Goal: Task Accomplishment & Management: Manage account settings

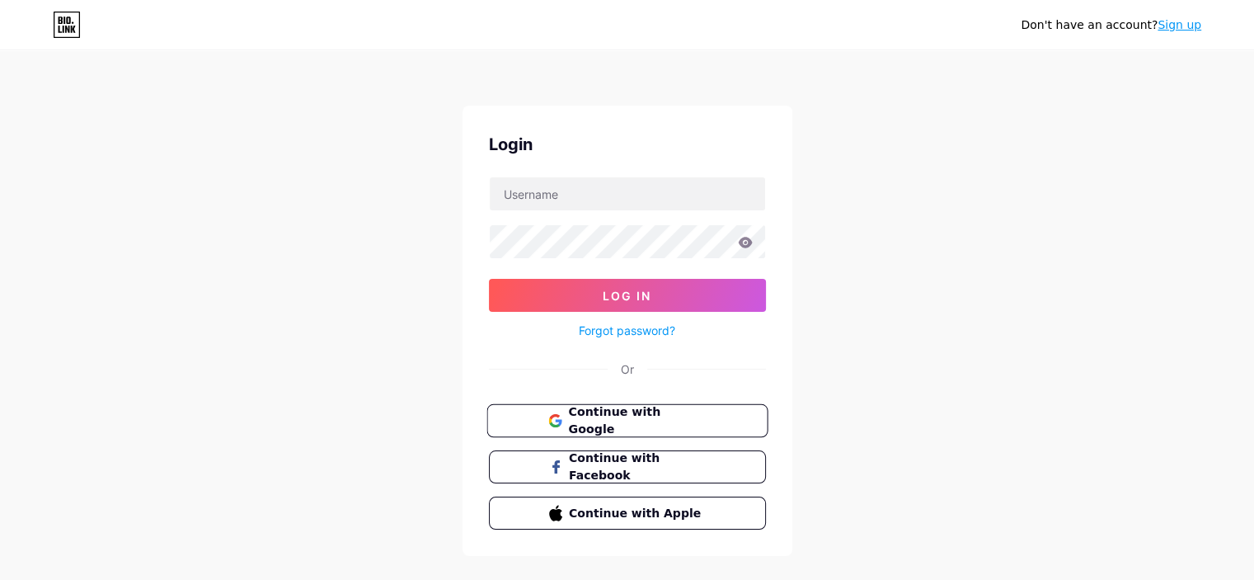
click at [671, 421] on span "Continue with Google" at bounding box center [637, 420] width 138 height 35
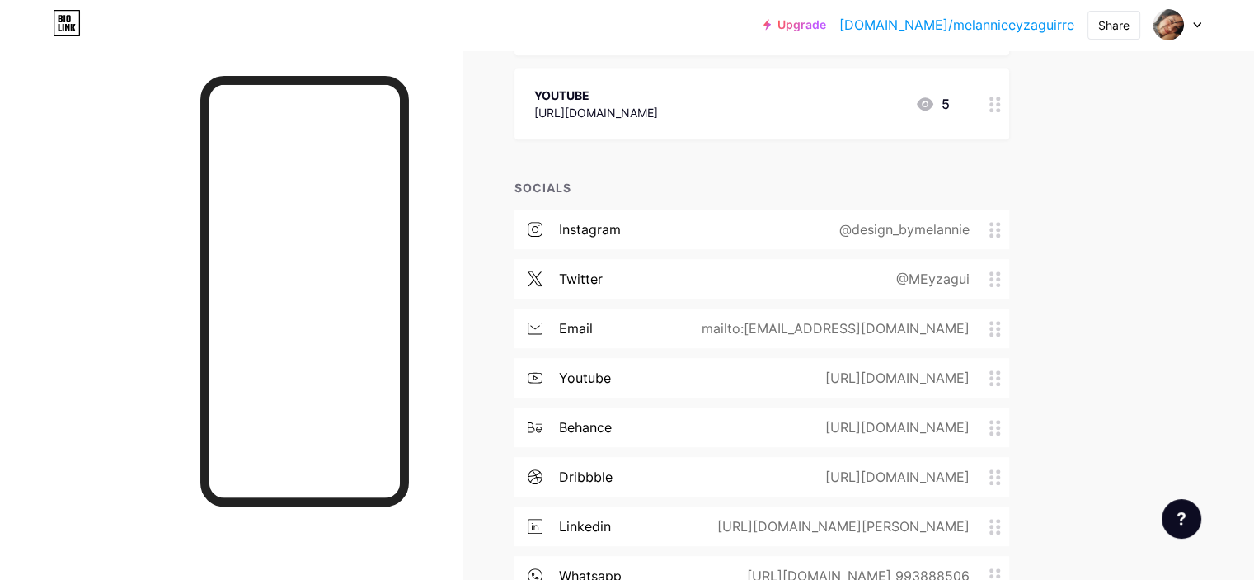
scroll to position [743, 0]
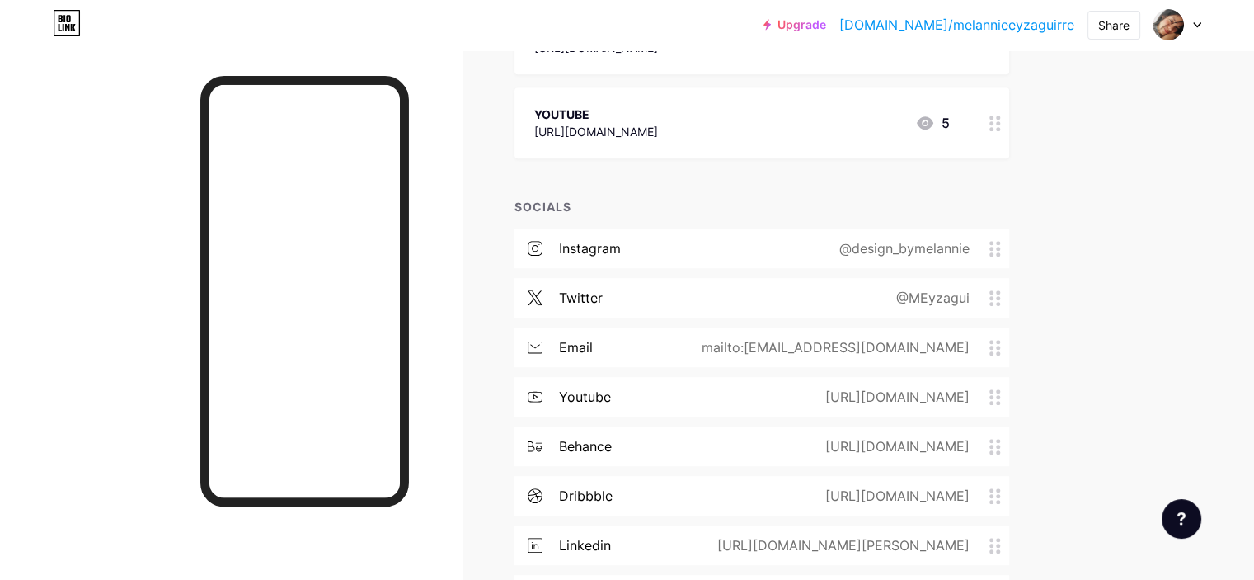
click at [970, 340] on div "mailto:[EMAIL_ADDRESS][DOMAIN_NAME]" at bounding box center [832, 347] width 314 height 20
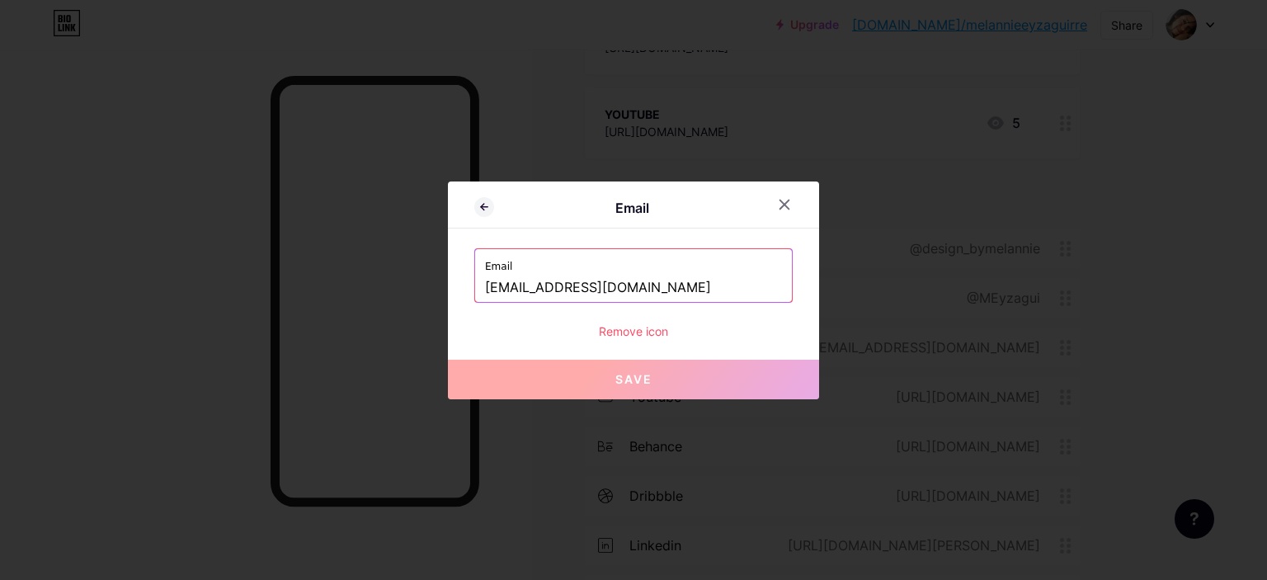
drag, startPoint x: 599, startPoint y: 285, endPoint x: 550, endPoint y: 286, distance: 48.7
click at [550, 286] on input "[EMAIL_ADDRESS][DOMAIN_NAME]" at bounding box center [633, 288] width 297 height 28
click at [544, 288] on input "[EMAIL_ADDRESS][DOMAIN_NAME]" at bounding box center [633, 288] width 297 height 28
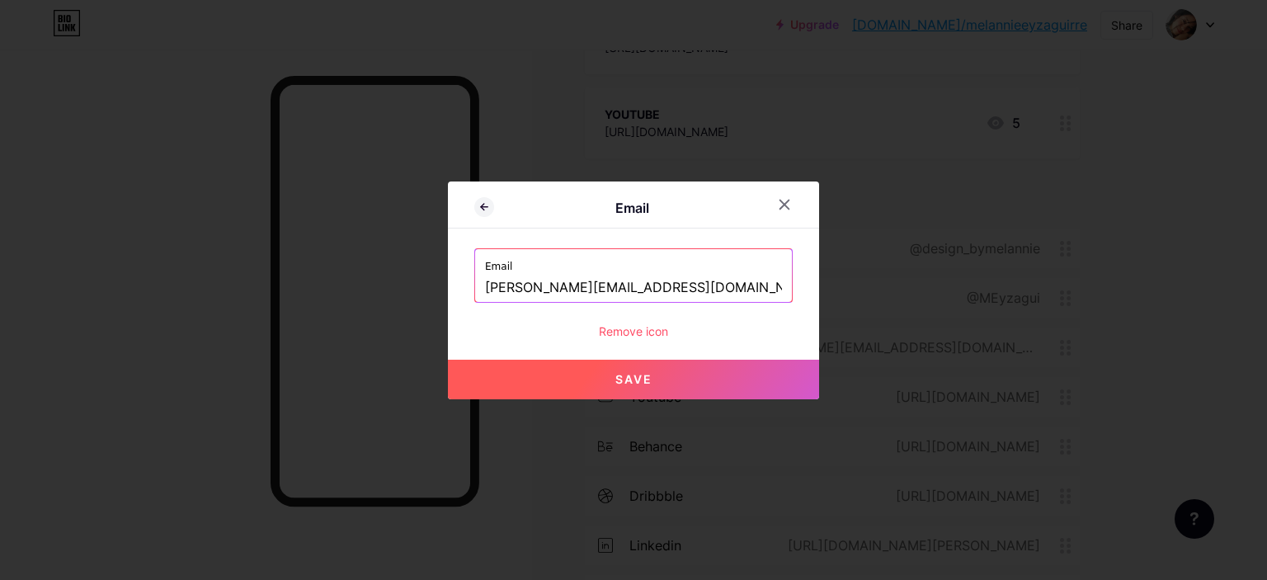
click at [551, 286] on input "[PERSON_NAME][EMAIL_ADDRESS][DOMAIN_NAME]" at bounding box center [633, 288] width 297 height 28
click at [678, 379] on button "Save" at bounding box center [633, 380] width 371 height 40
type input "mailto:[PERSON_NAME][EMAIL_ADDRESS][DOMAIN_NAME]"
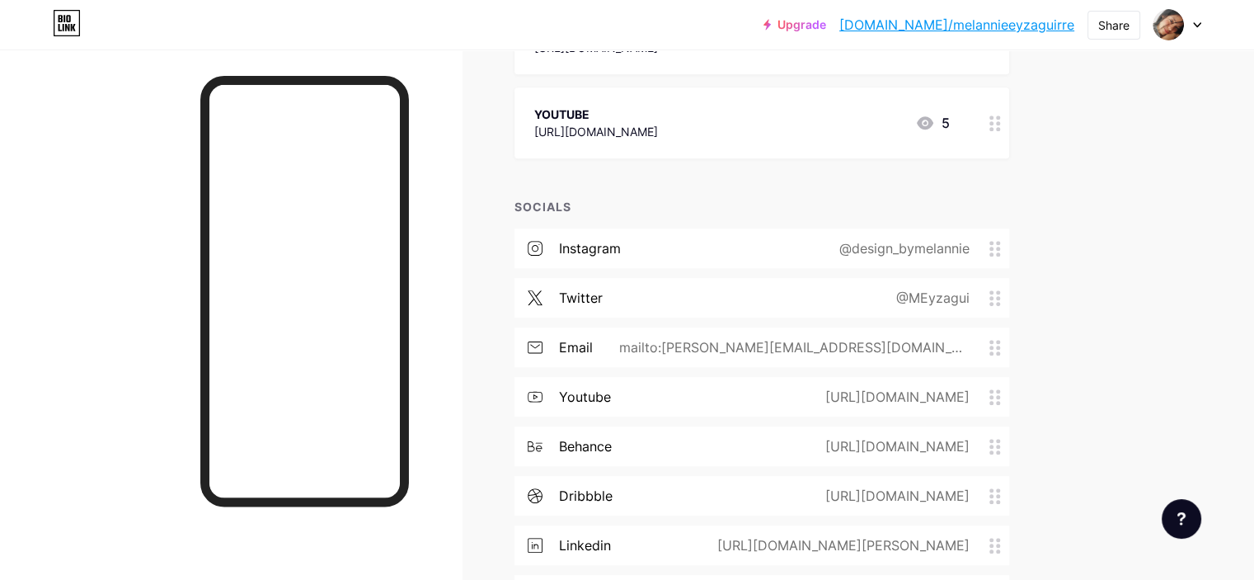
click at [785, 247] on div "instagram @design_bymelannie" at bounding box center [762, 248] width 495 height 40
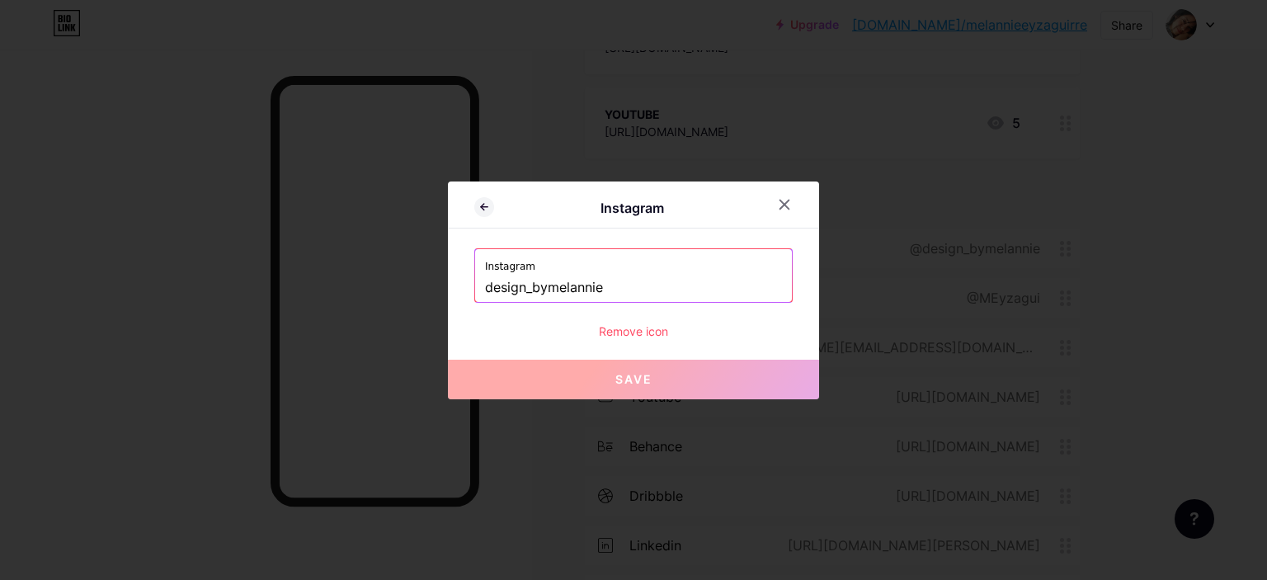
click at [485, 286] on input "design_bymelannie" at bounding box center [633, 288] width 297 height 28
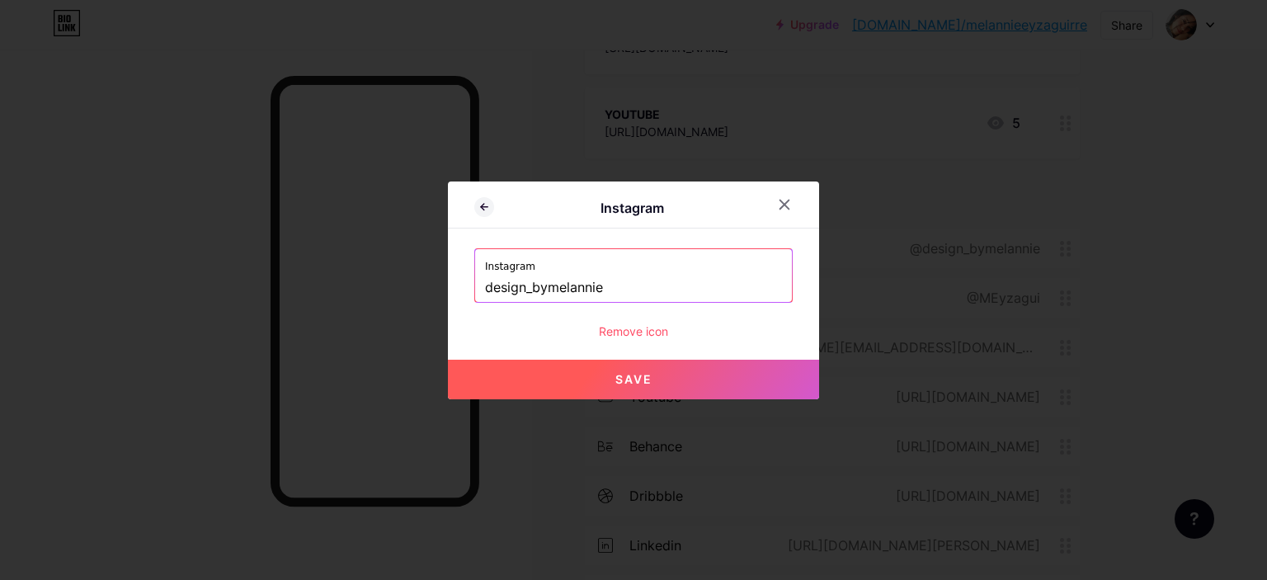
click at [657, 382] on button "Save" at bounding box center [633, 380] width 371 height 40
type input "[URL][DOMAIN_NAME]"
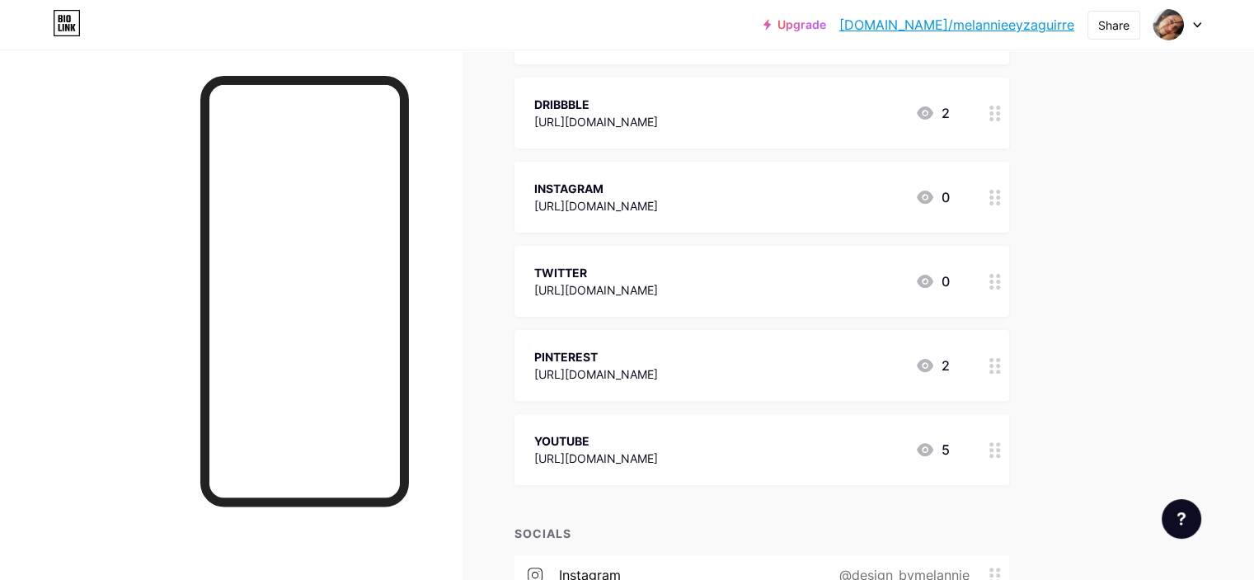
scroll to position [496, 0]
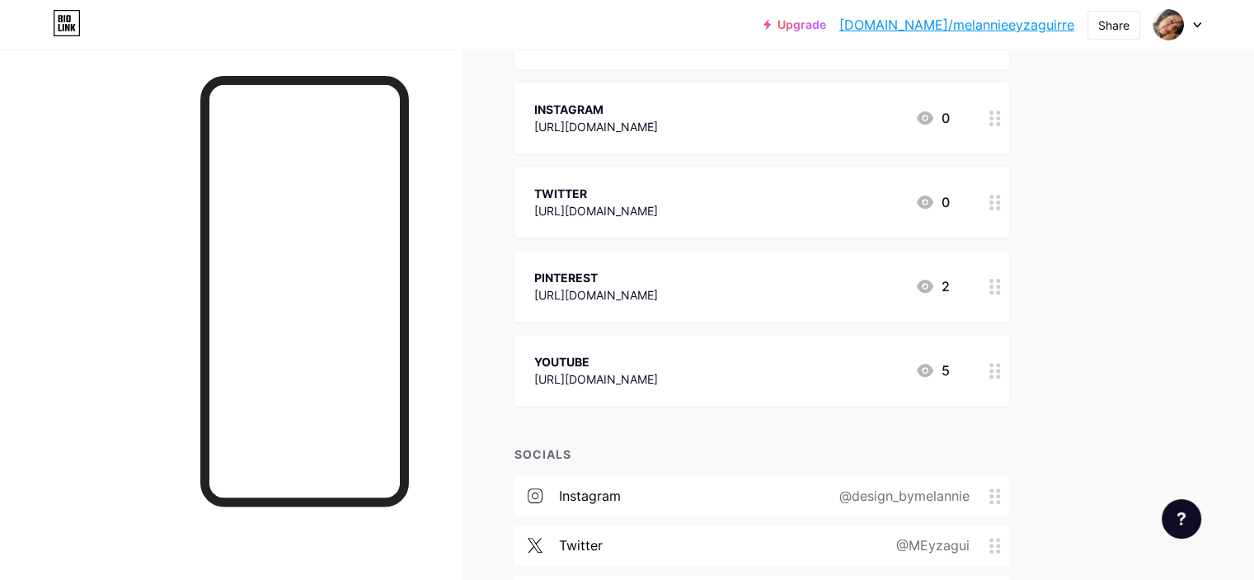
click at [935, 362] on icon at bounding box center [926, 370] width 20 height 20
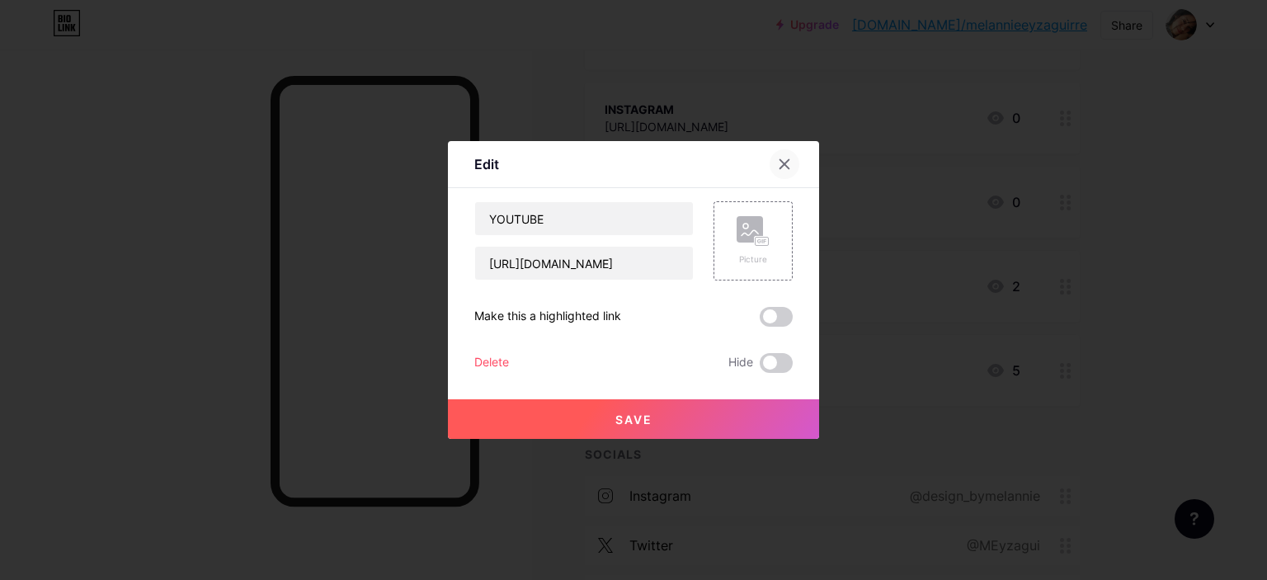
click at [788, 158] on icon at bounding box center [784, 164] width 13 height 13
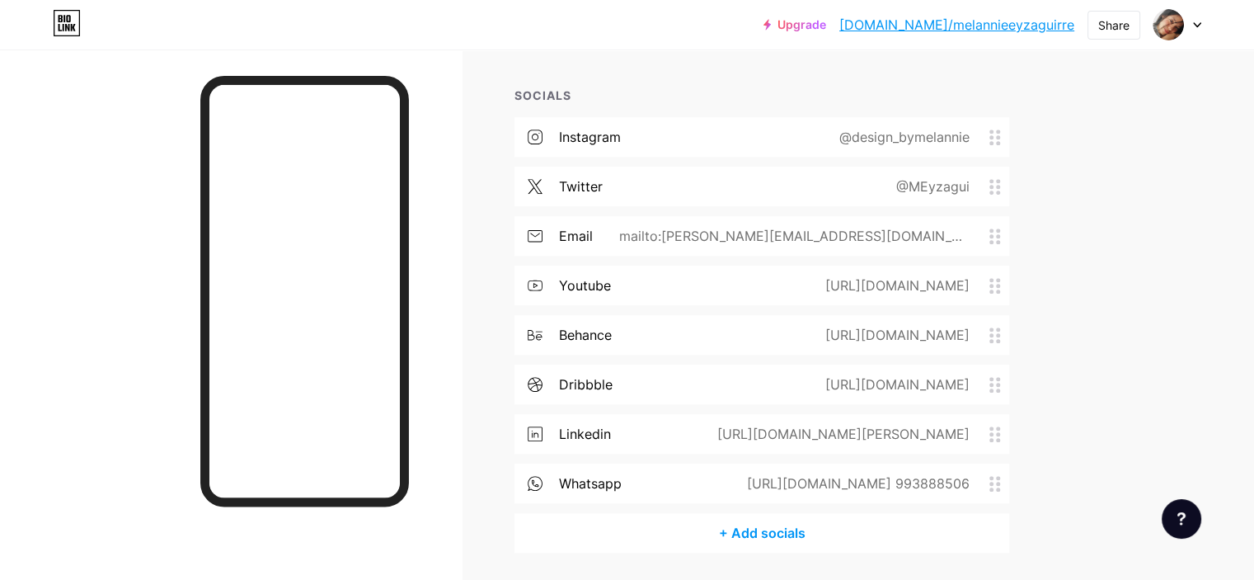
scroll to position [826, 0]
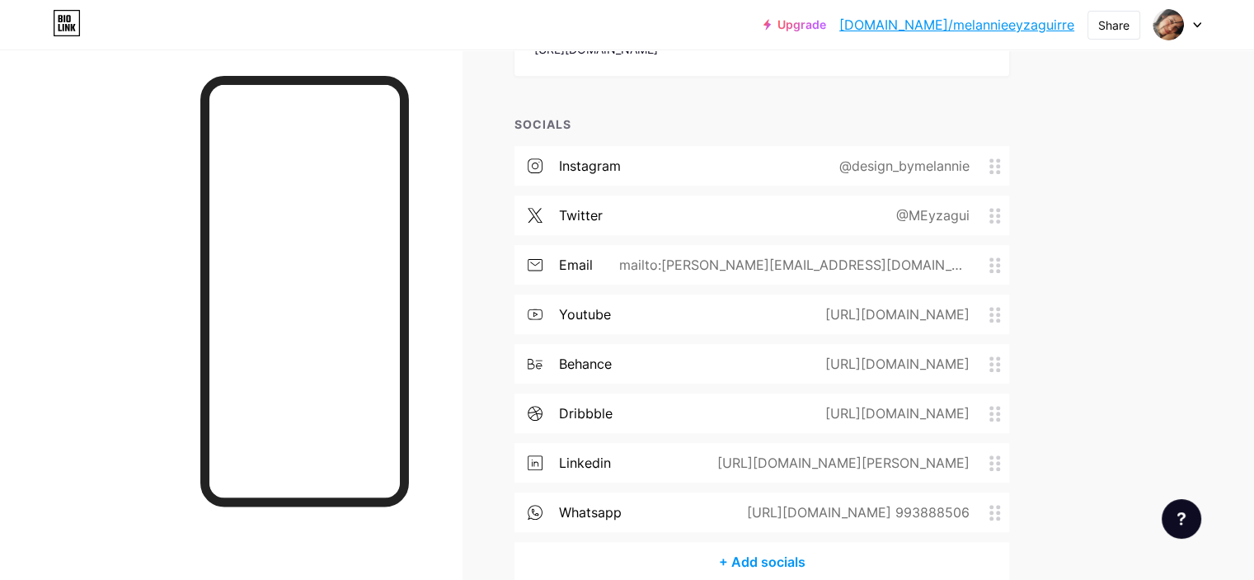
click at [1196, 20] on div at bounding box center [1178, 25] width 48 height 30
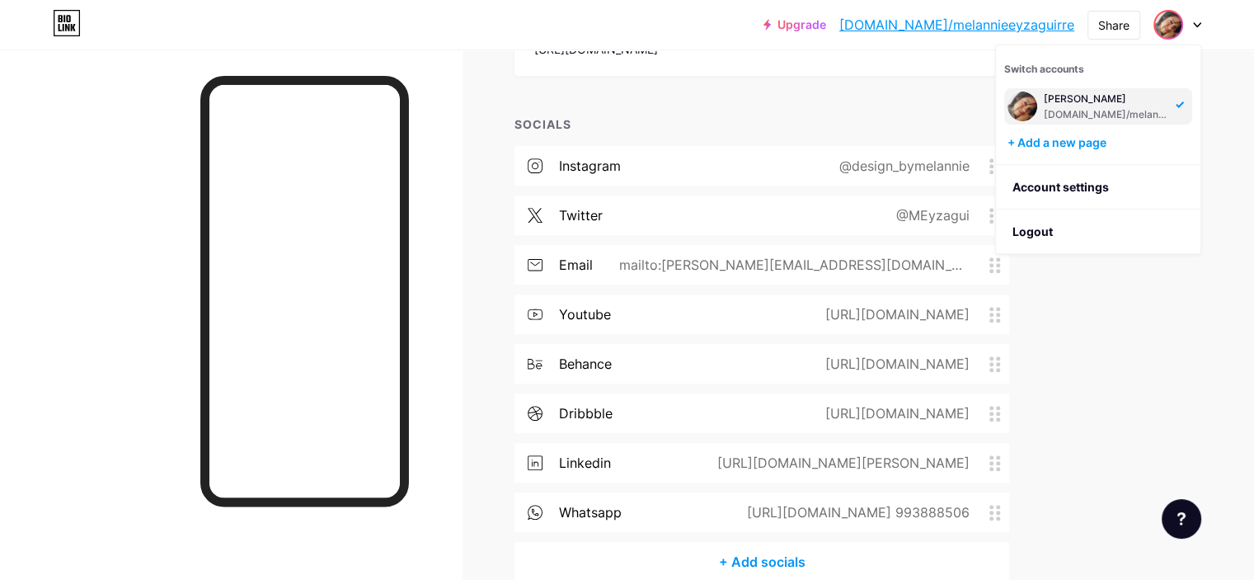
drag, startPoint x: 1119, startPoint y: 308, endPoint x: 1105, endPoint y: 323, distance: 20.4
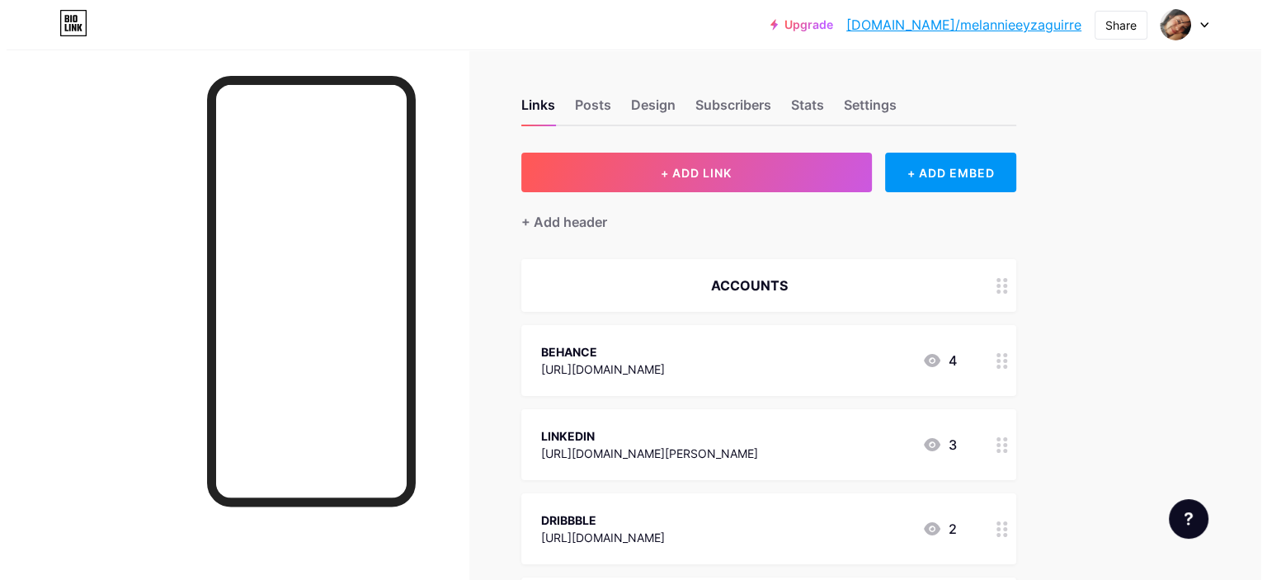
scroll to position [0, 0]
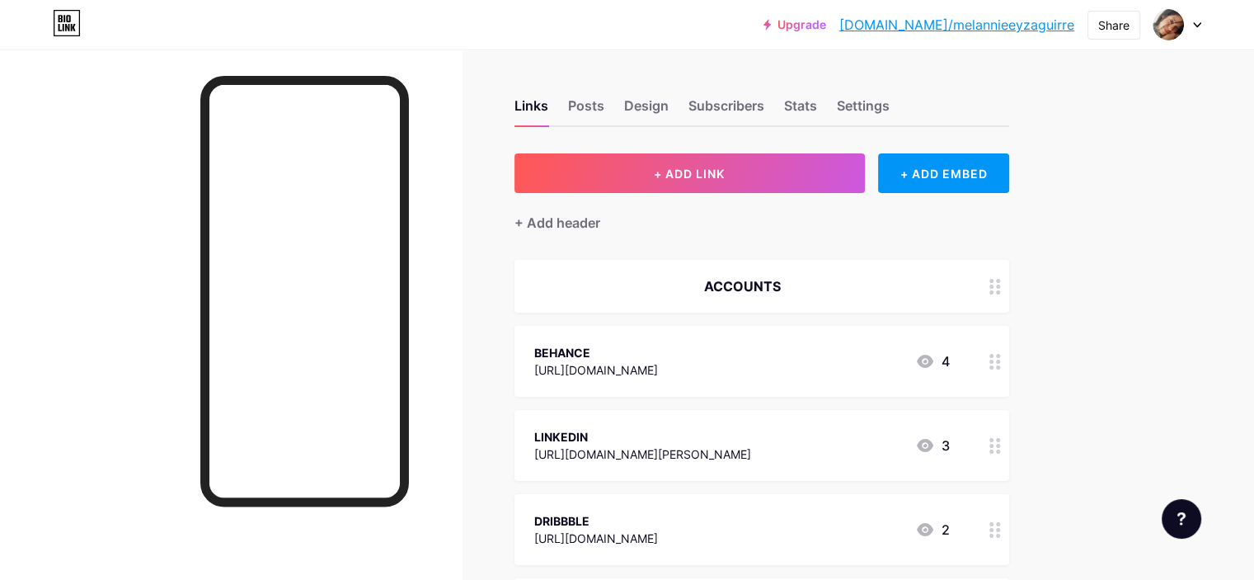
click at [658, 370] on div "[URL][DOMAIN_NAME]" at bounding box center [596, 369] width 124 height 17
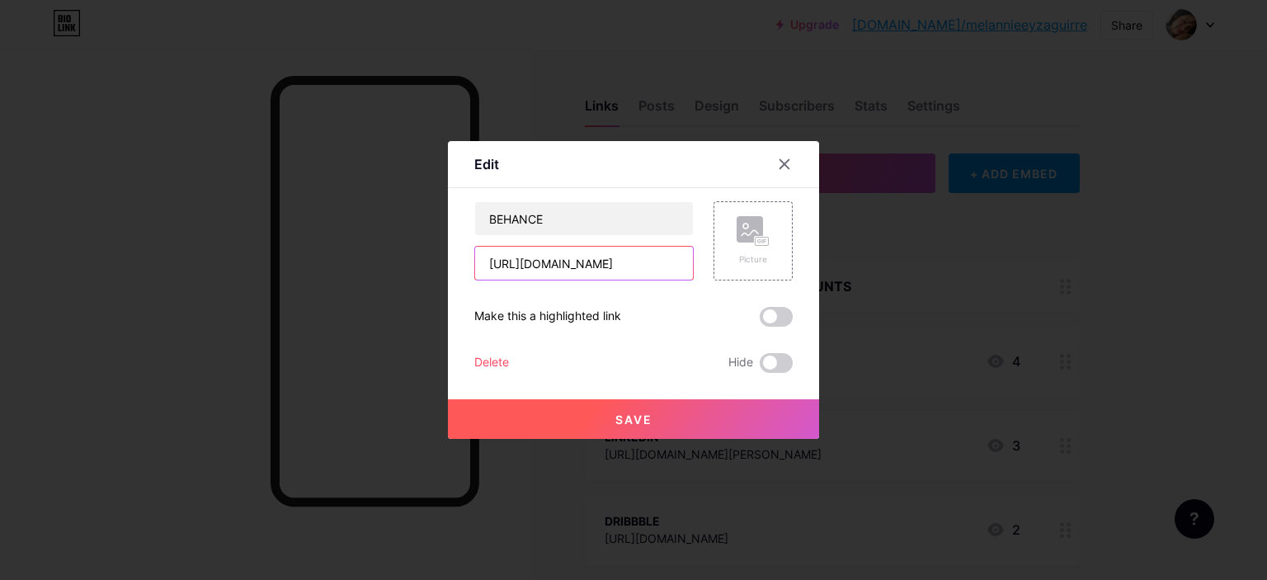
scroll to position [0, 72]
drag, startPoint x: 496, startPoint y: 261, endPoint x: 766, endPoint y: 297, distance: 272.9
click at [766, 297] on div "BEHANCE [URL][DOMAIN_NAME] Picture Make this a highlighted link Delete Hide Save" at bounding box center [633, 287] width 318 height 172
click at [685, 266] on input "[URL][DOMAIN_NAME]" at bounding box center [584, 263] width 218 height 33
click at [688, 264] on input "[URL][DOMAIN_NAME]" at bounding box center [584, 263] width 218 height 33
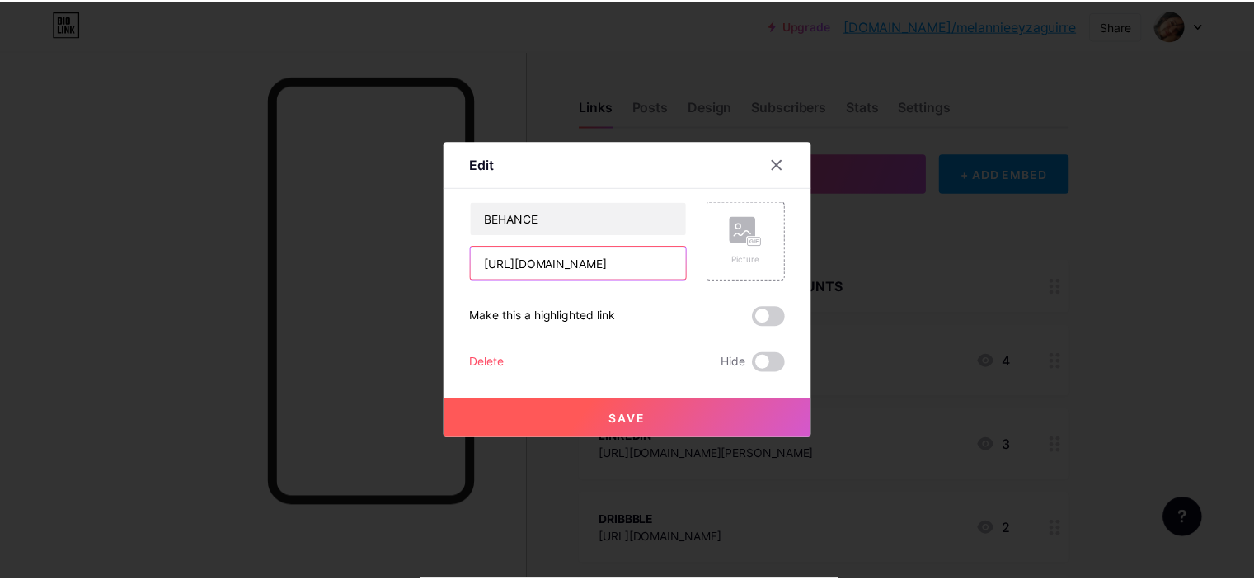
scroll to position [0, 0]
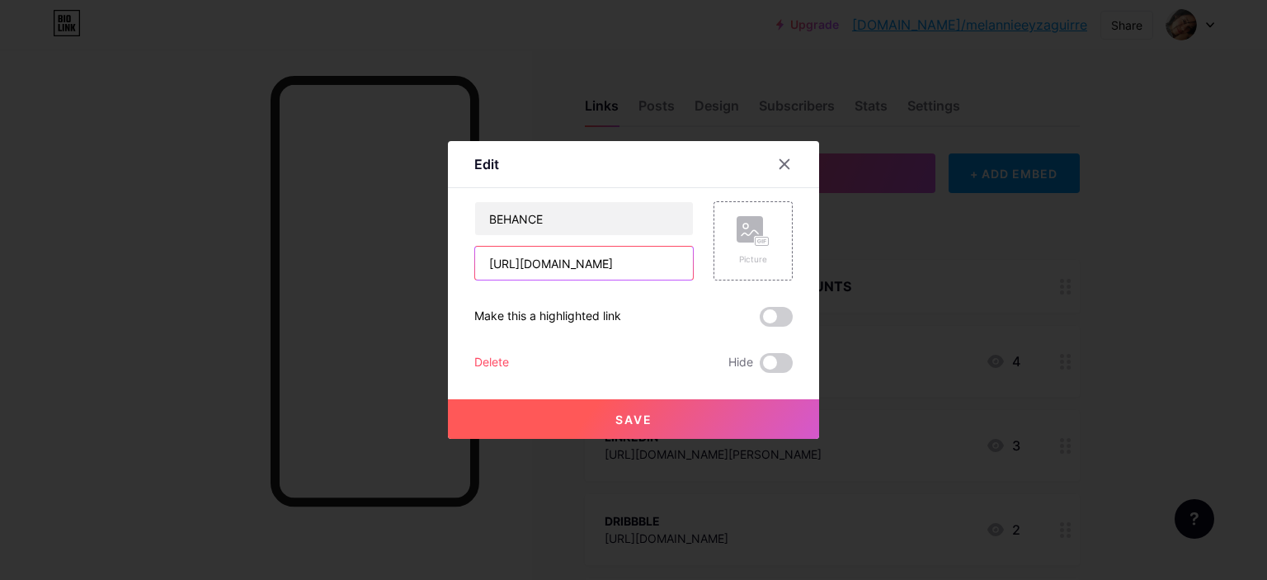
drag, startPoint x: 688, startPoint y: 264, endPoint x: 412, endPoint y: 257, distance: 276.4
click at [412, 257] on div "Edit Content YouTube Play YouTube video without leaving your page. ADD Vimeo Pl…" at bounding box center [633, 290] width 1267 height 580
click at [783, 156] on div at bounding box center [785, 164] width 30 height 30
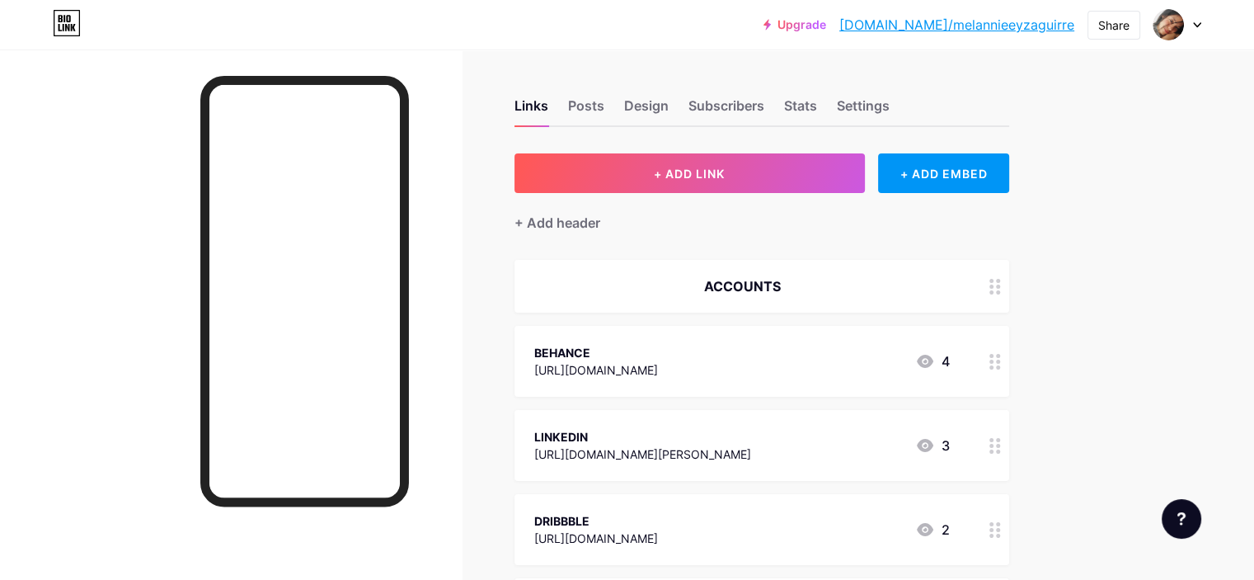
click at [656, 94] on div "Links Posts Design Subscribers Stats Settings" at bounding box center [762, 98] width 495 height 58
click at [605, 101] on div "Posts" at bounding box center [586, 111] width 36 height 30
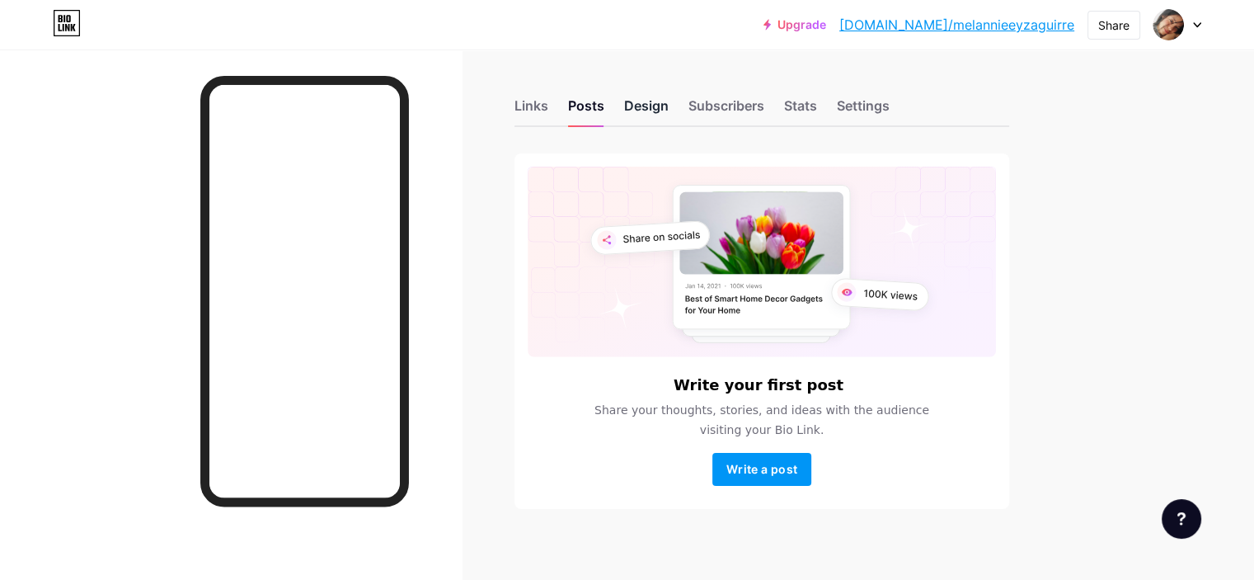
click at [669, 101] on div "Design" at bounding box center [646, 111] width 45 height 30
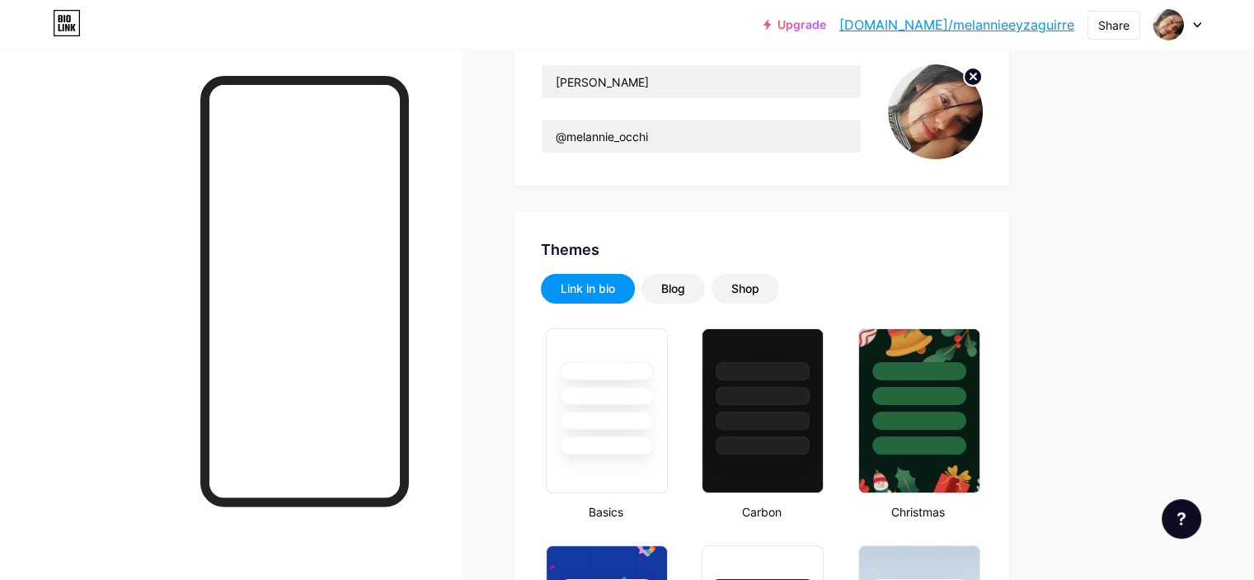
scroll to position [165, 0]
type input "#d6e6e4"
type input "#000000"
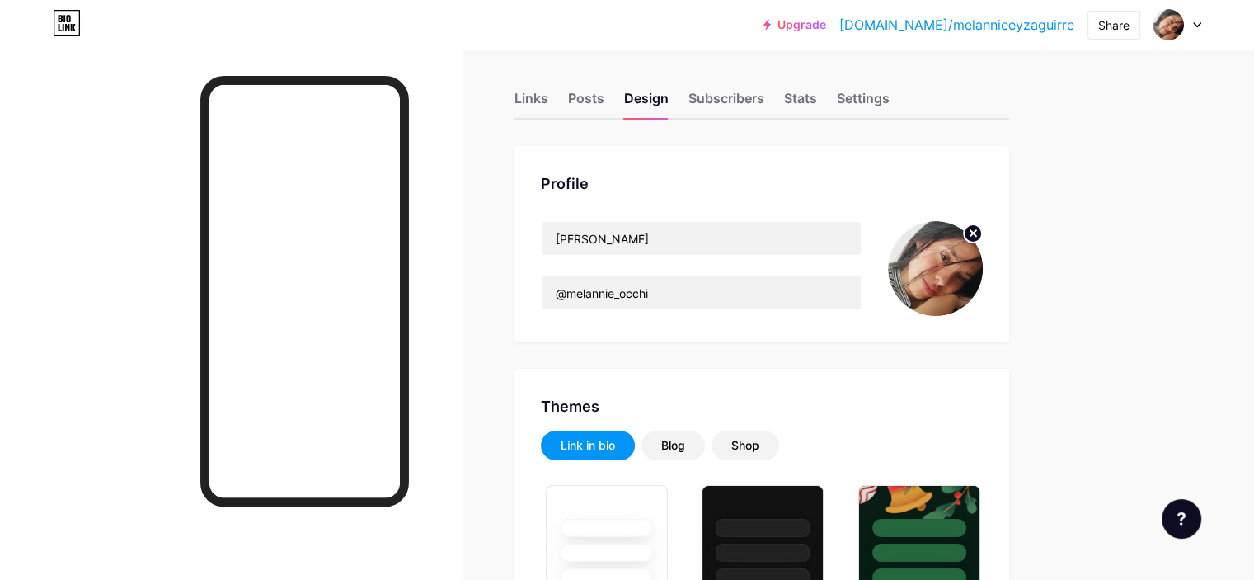
scroll to position [0, 0]
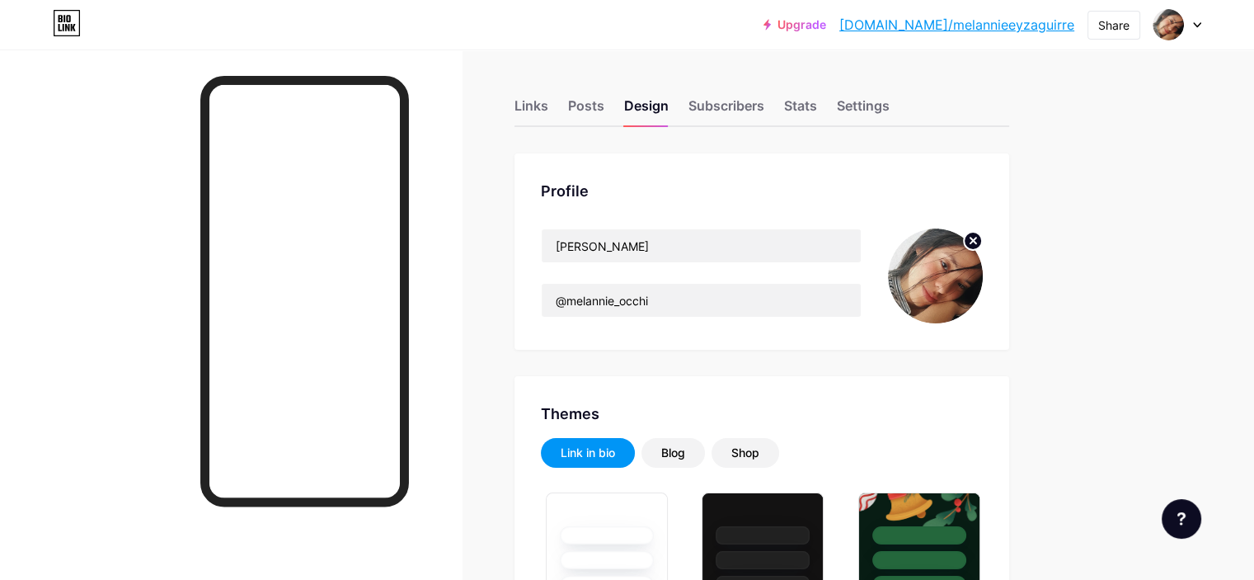
click at [781, 94] on div "Links Posts Design Subscribers Stats Settings" at bounding box center [762, 98] width 495 height 58
click at [817, 100] on div "Stats" at bounding box center [800, 111] width 33 height 30
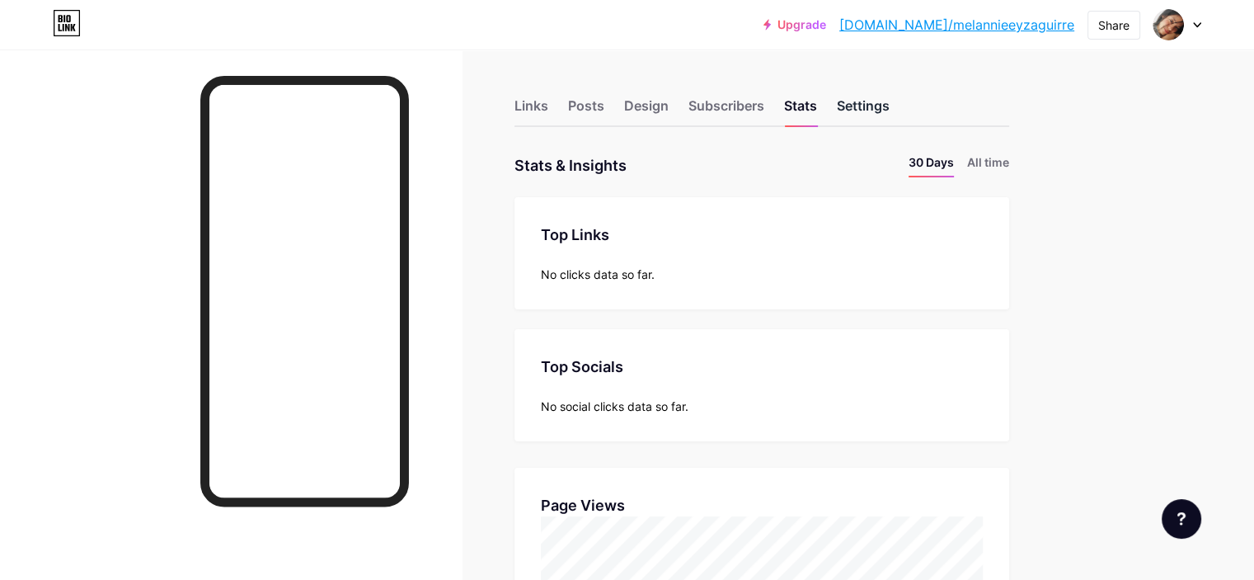
scroll to position [580, 1254]
click at [890, 105] on div "Settings" at bounding box center [863, 111] width 53 height 30
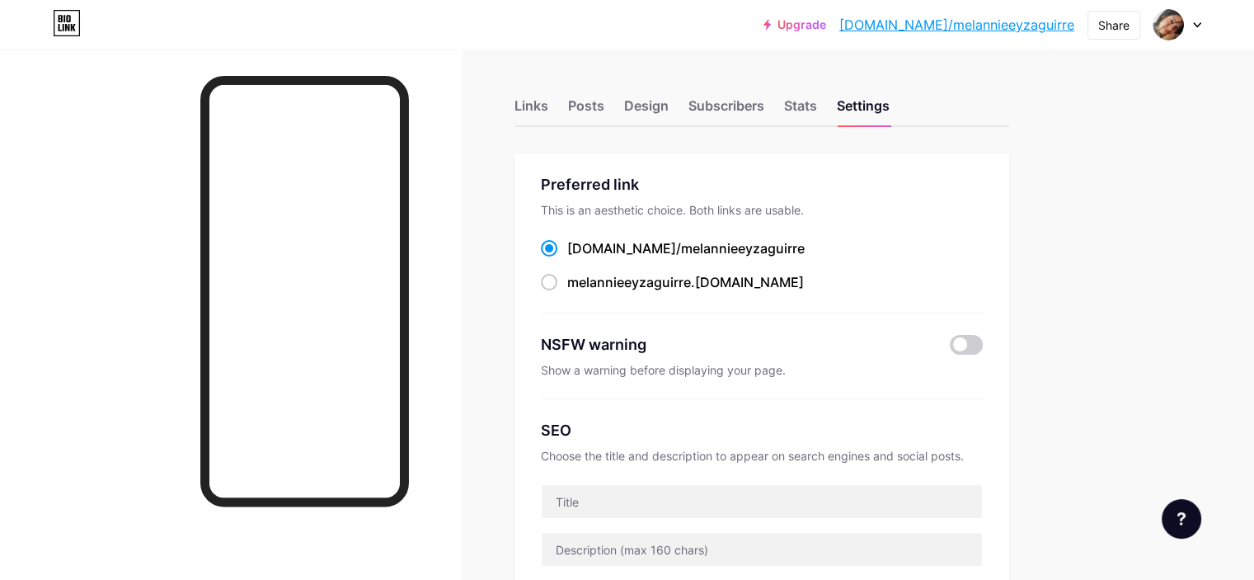
click at [600, 95] on div "Links Posts Design Subscribers Stats Settings" at bounding box center [762, 98] width 495 height 58
click at [1177, 25] on img at bounding box center [1169, 25] width 26 height 26
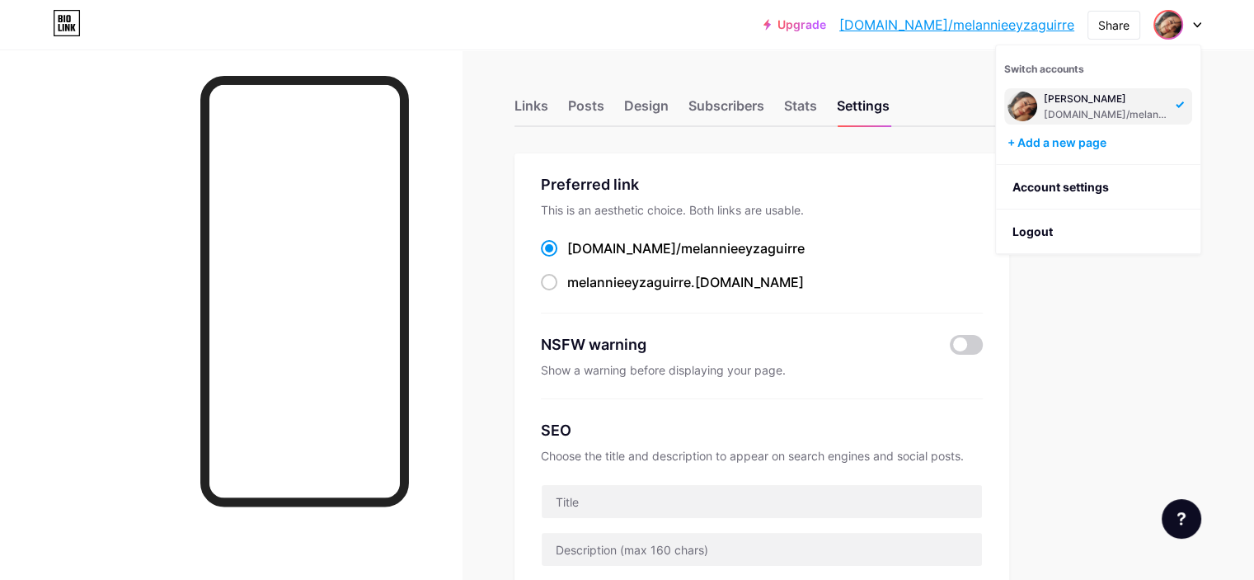
click at [1125, 116] on div "[DOMAIN_NAME]/melannieeyzaguirre" at bounding box center [1107, 114] width 127 height 13
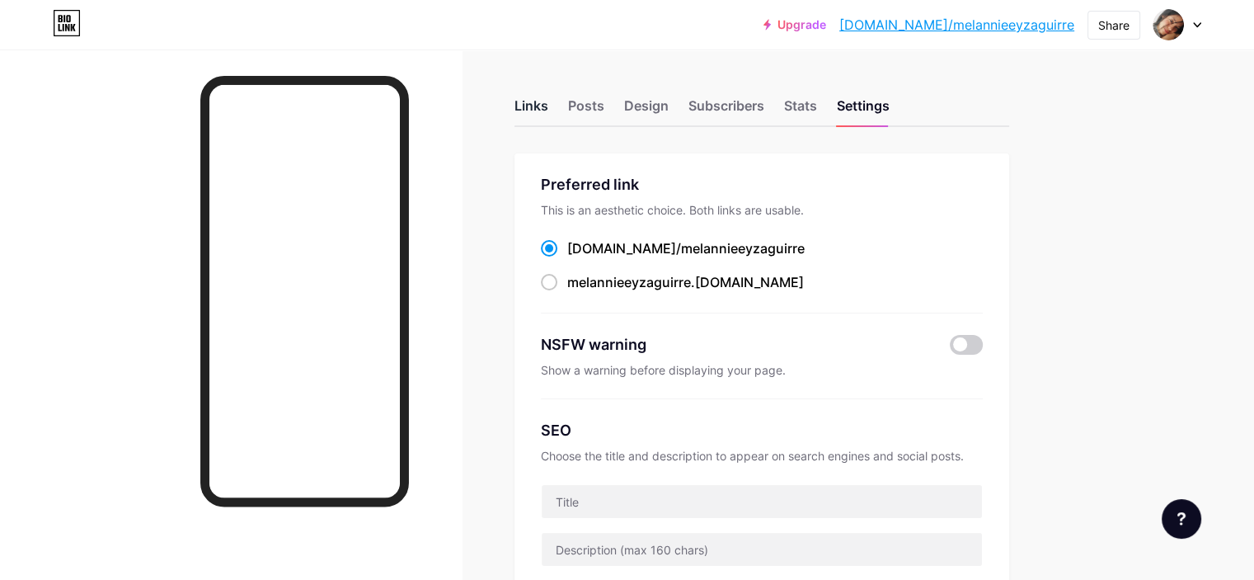
click at [548, 107] on div "Links" at bounding box center [532, 111] width 34 height 30
